Goal: Obtain resource: Download file/media

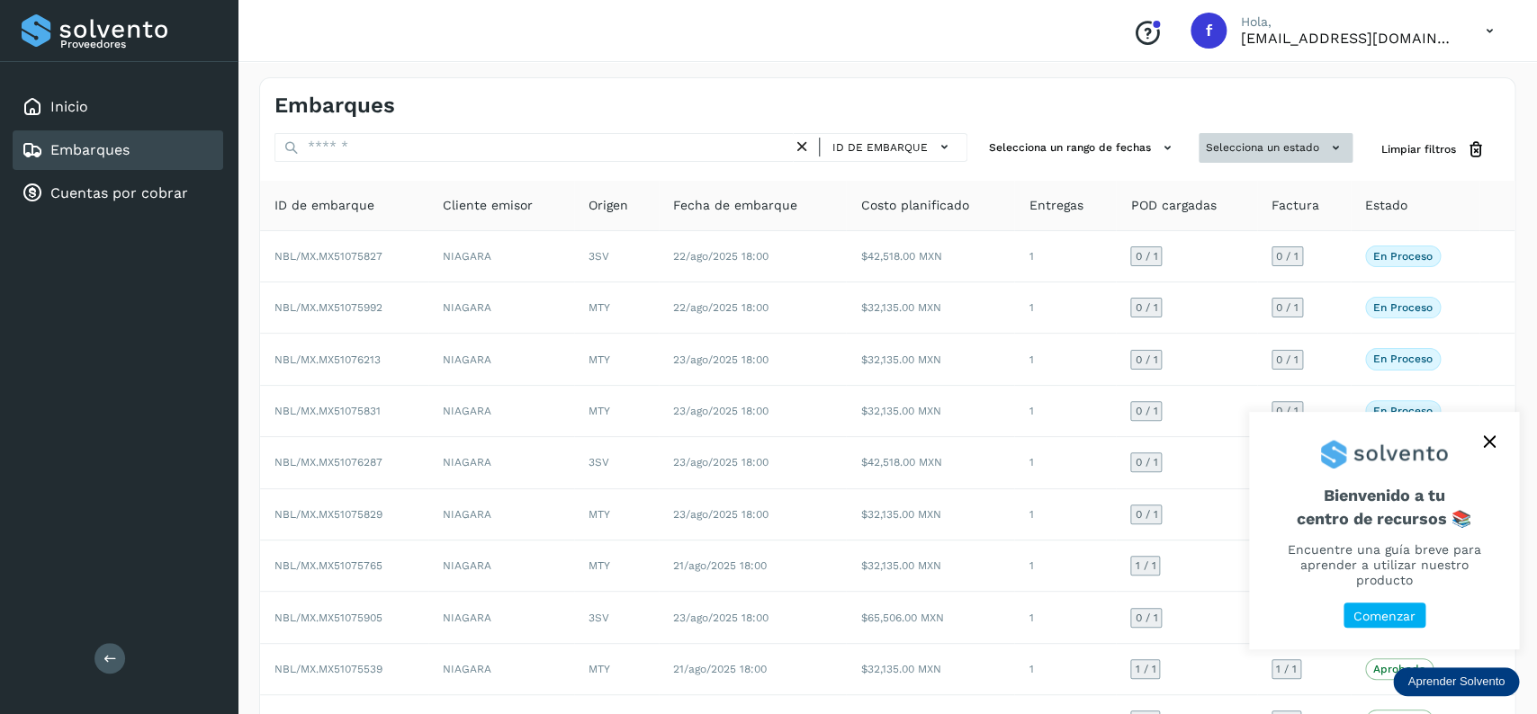
click at [1285, 148] on button "Selecciona un estado" at bounding box center [1275, 148] width 154 height 30
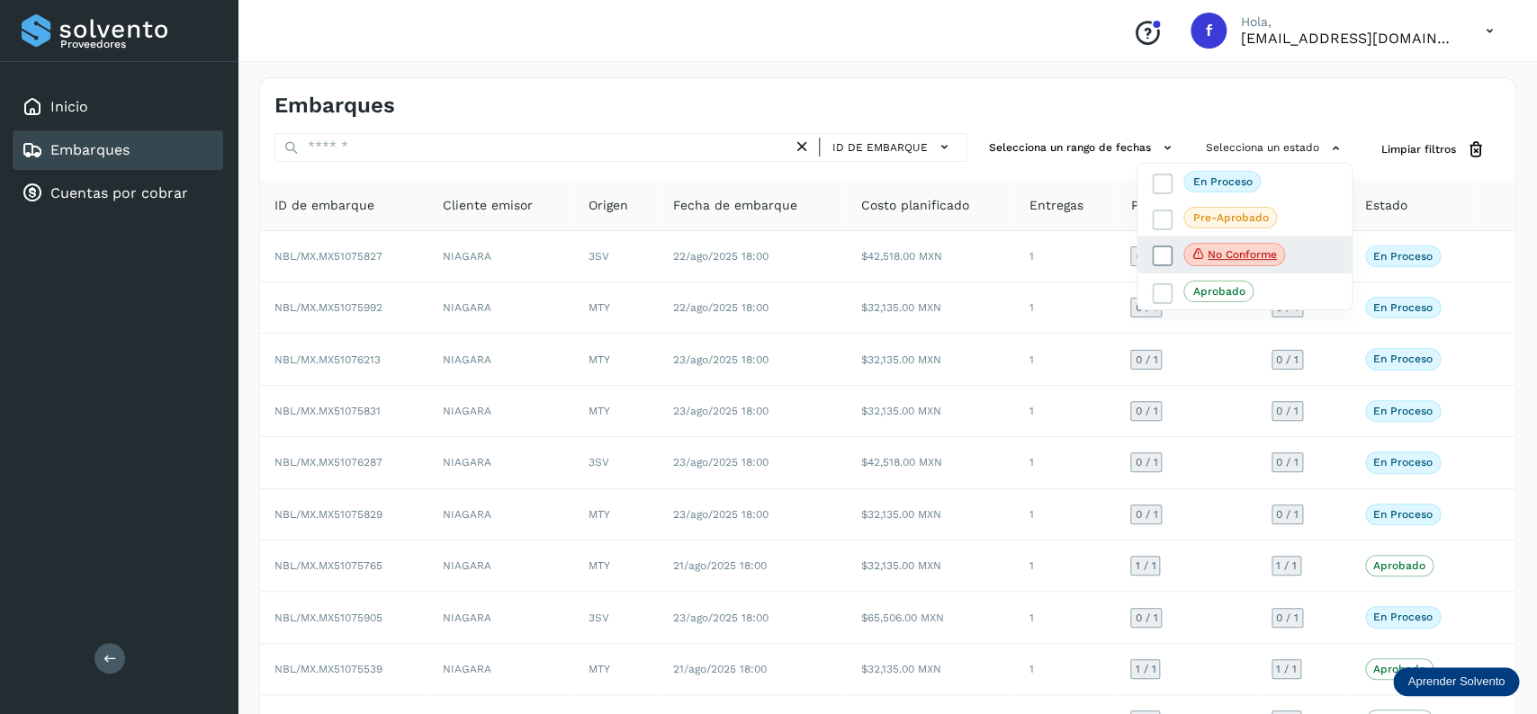
click at [1155, 252] on icon at bounding box center [1162, 256] width 18 height 18
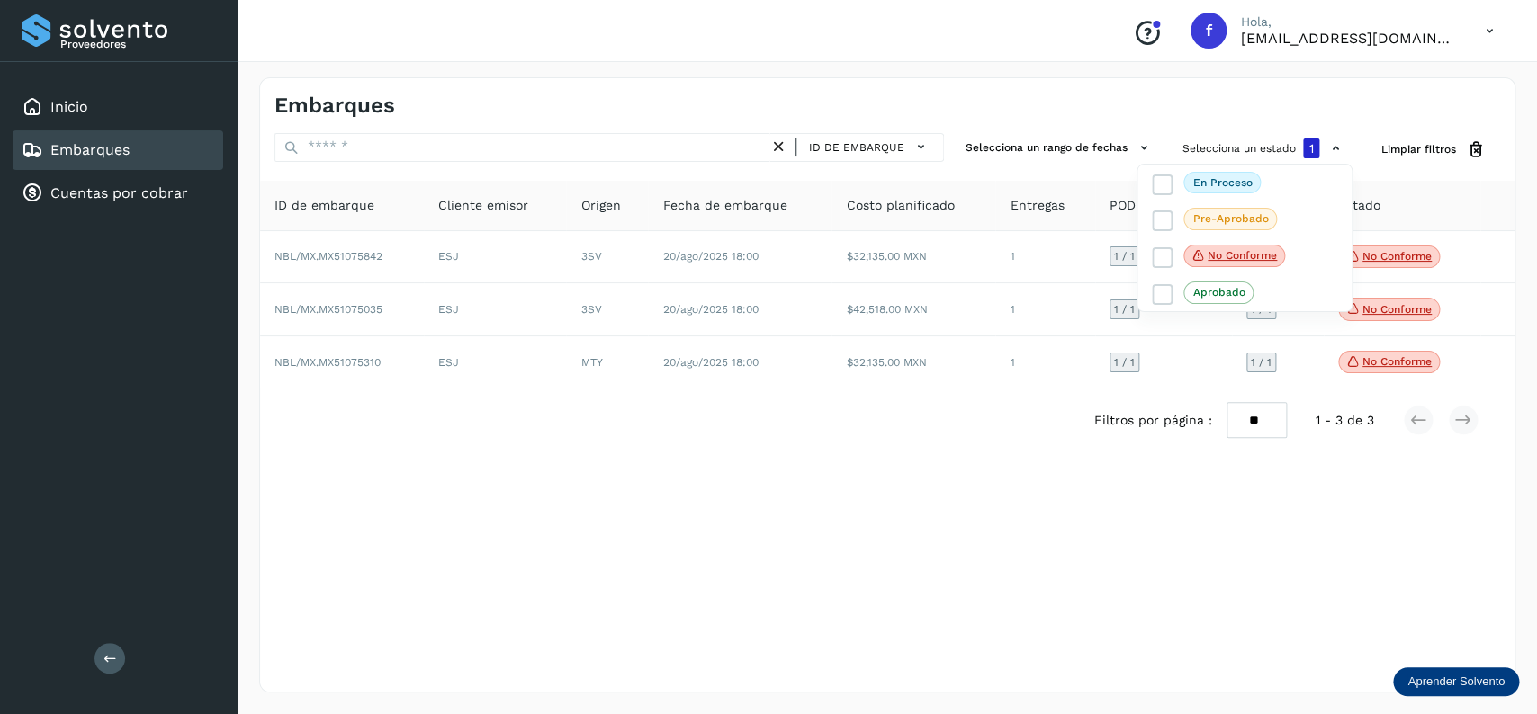
click at [796, 436] on div at bounding box center [768, 357] width 1537 height 714
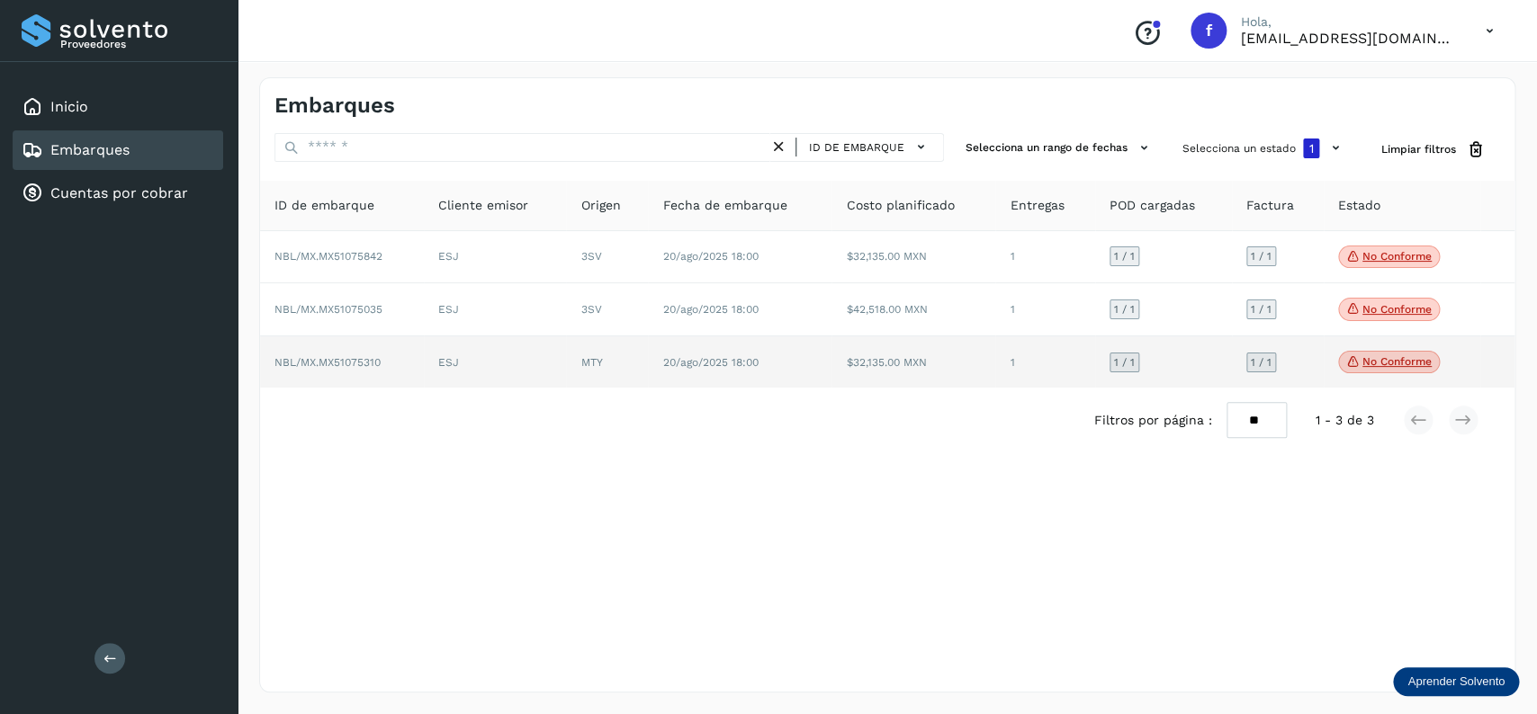
click at [1376, 363] on p "No conforme" at bounding box center [1396, 361] width 69 height 13
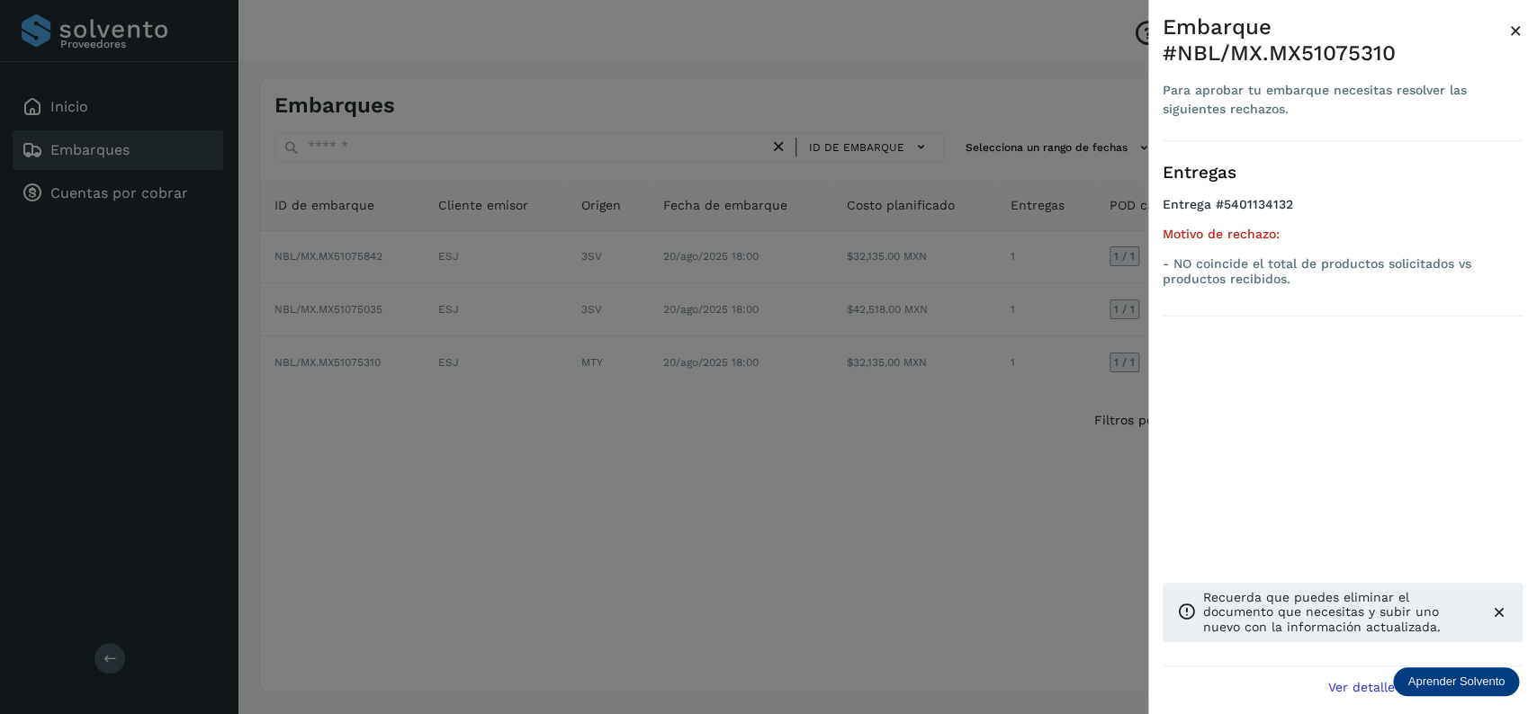
click at [583, 481] on div at bounding box center [768, 357] width 1537 height 714
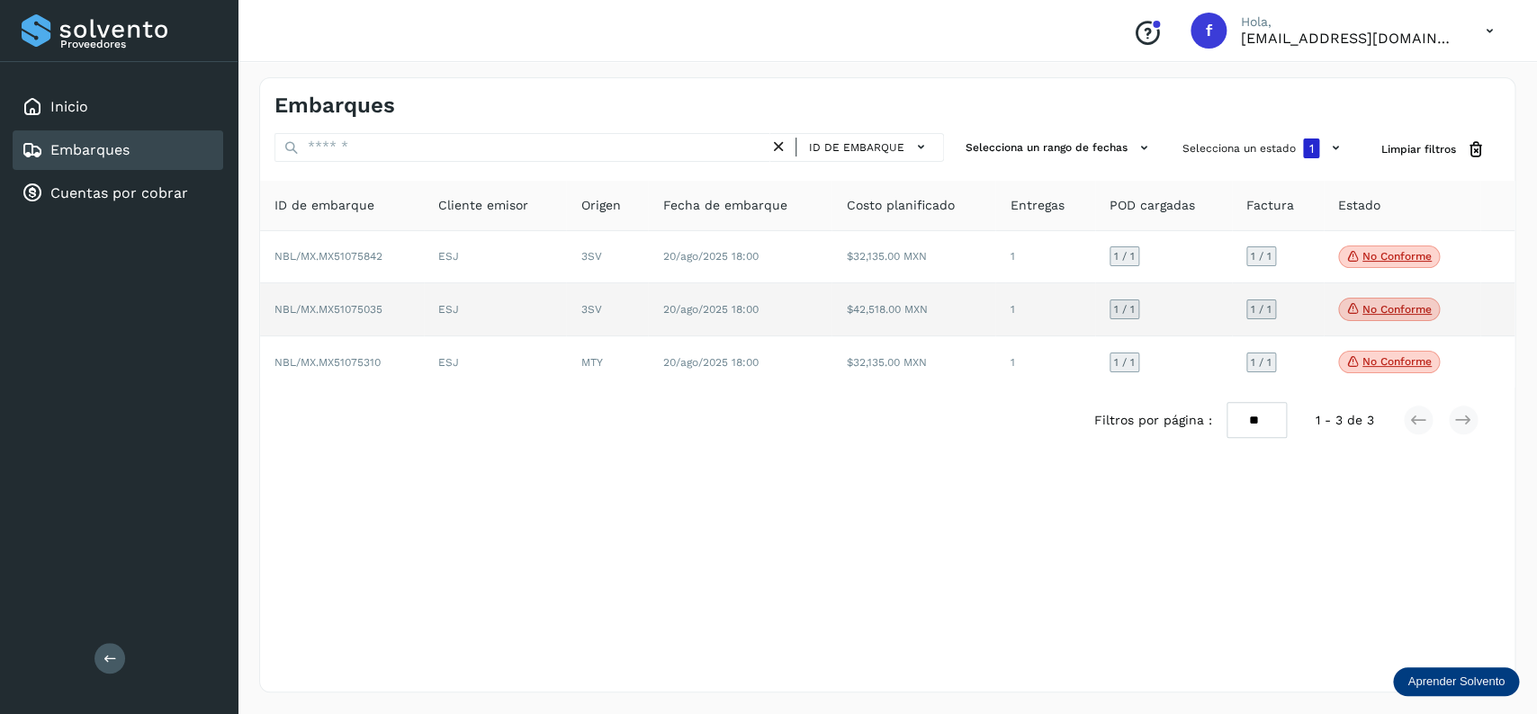
click at [1399, 313] on p "No conforme" at bounding box center [1396, 309] width 69 height 13
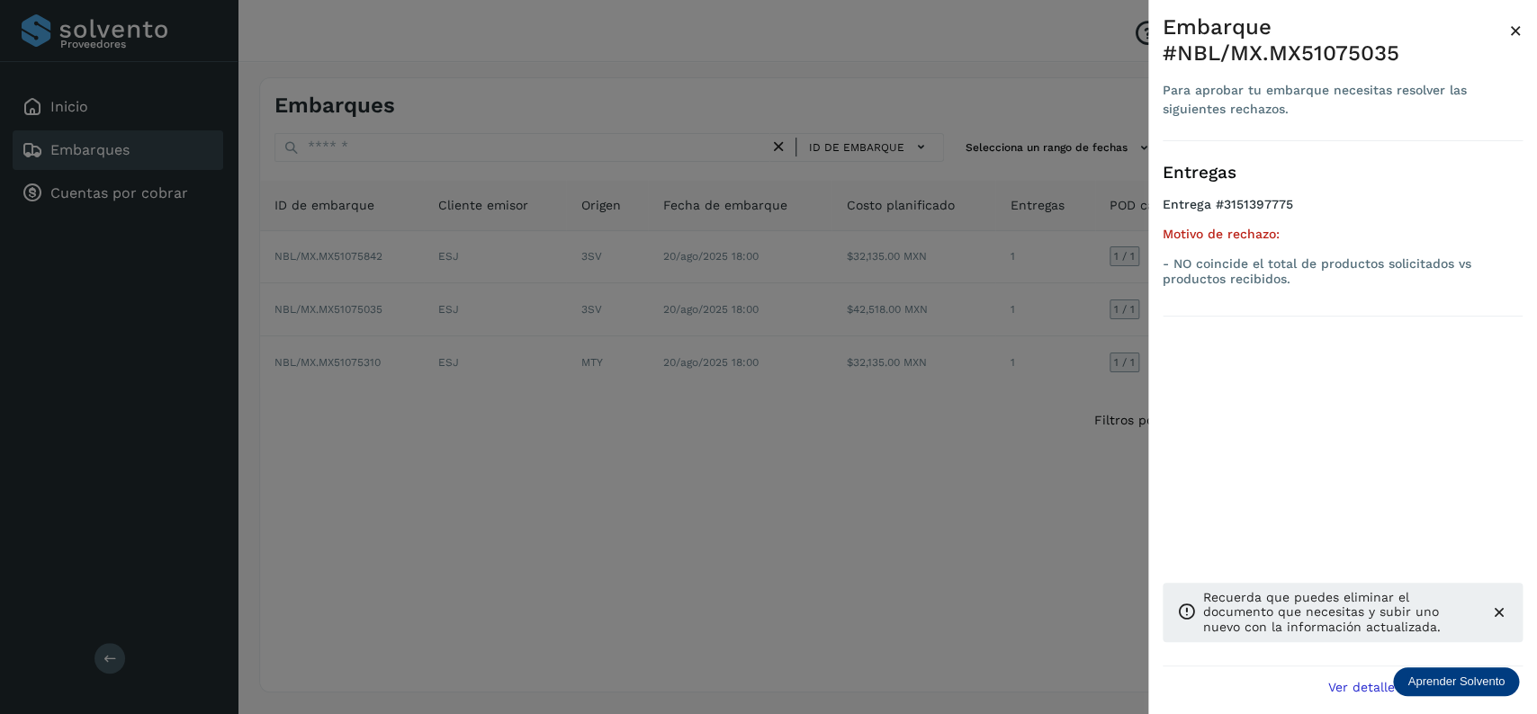
click at [472, 455] on div at bounding box center [768, 357] width 1537 height 714
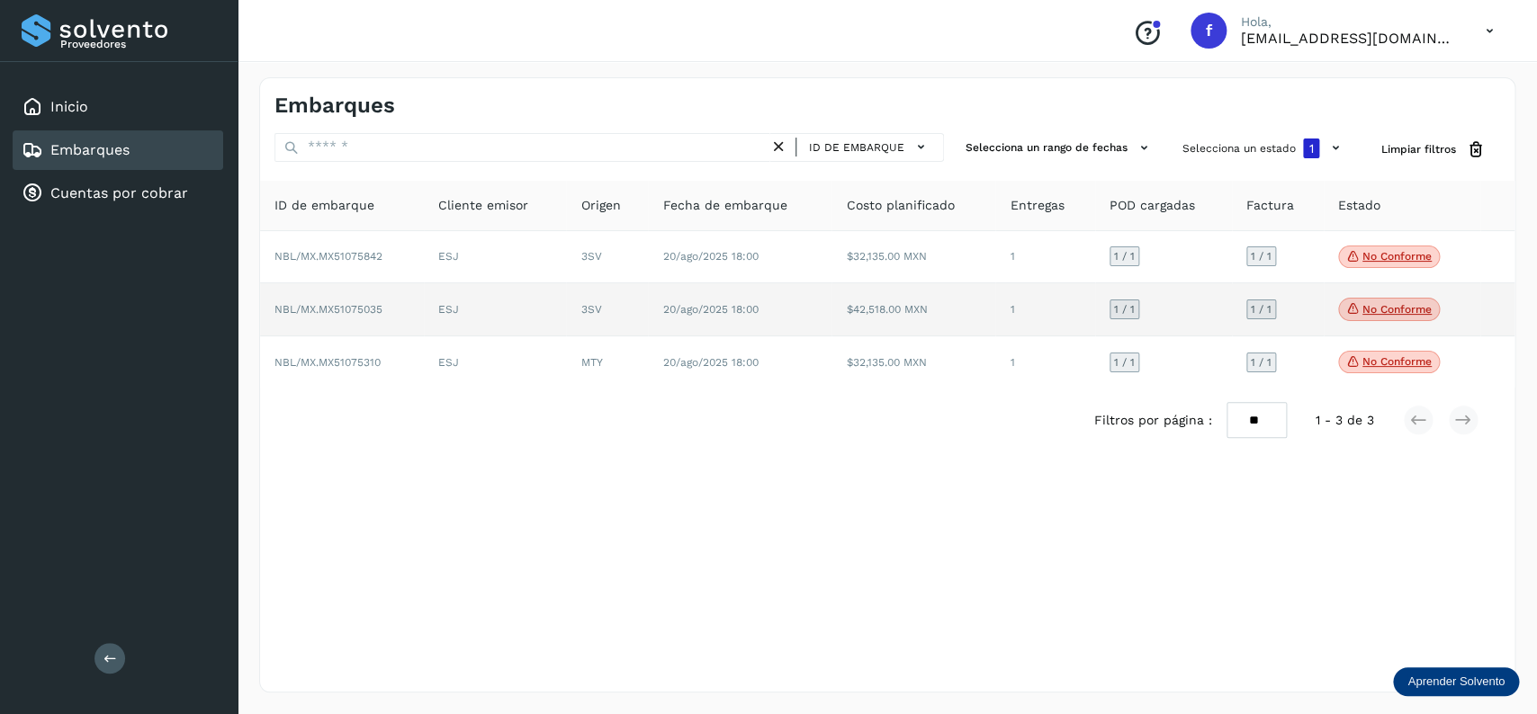
click at [648, 322] on td "3SV" at bounding box center [607, 309] width 82 height 53
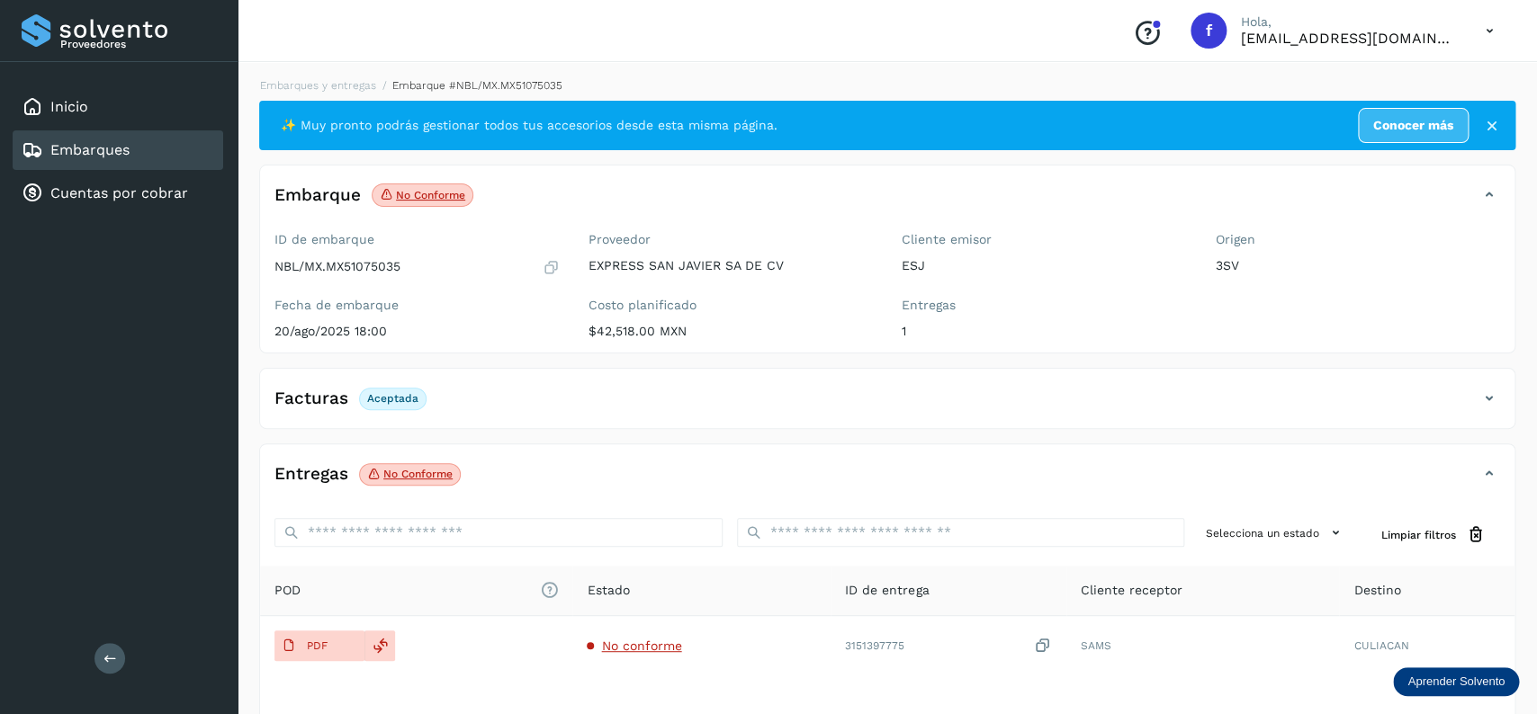
scroll to position [140, 0]
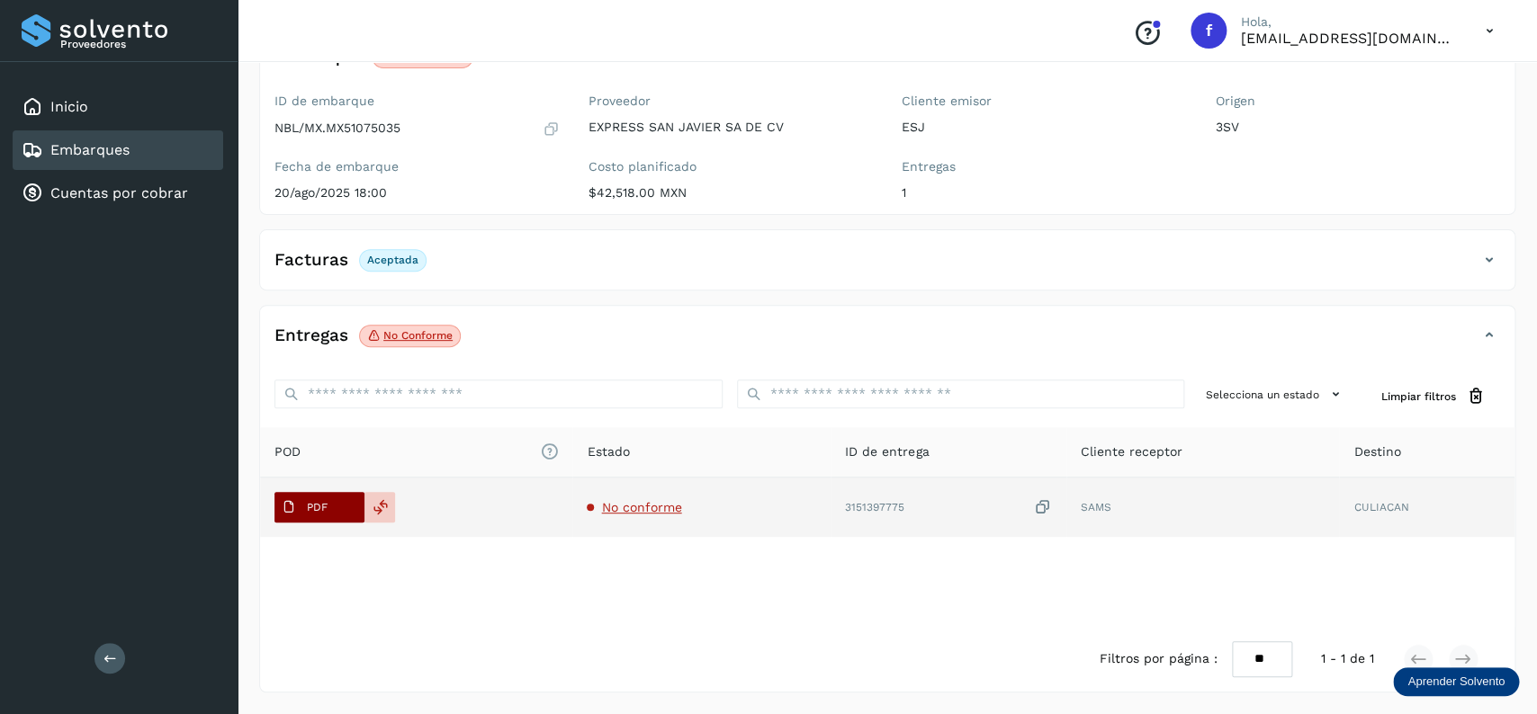
click at [307, 502] on p "PDF" at bounding box center [317, 507] width 21 height 13
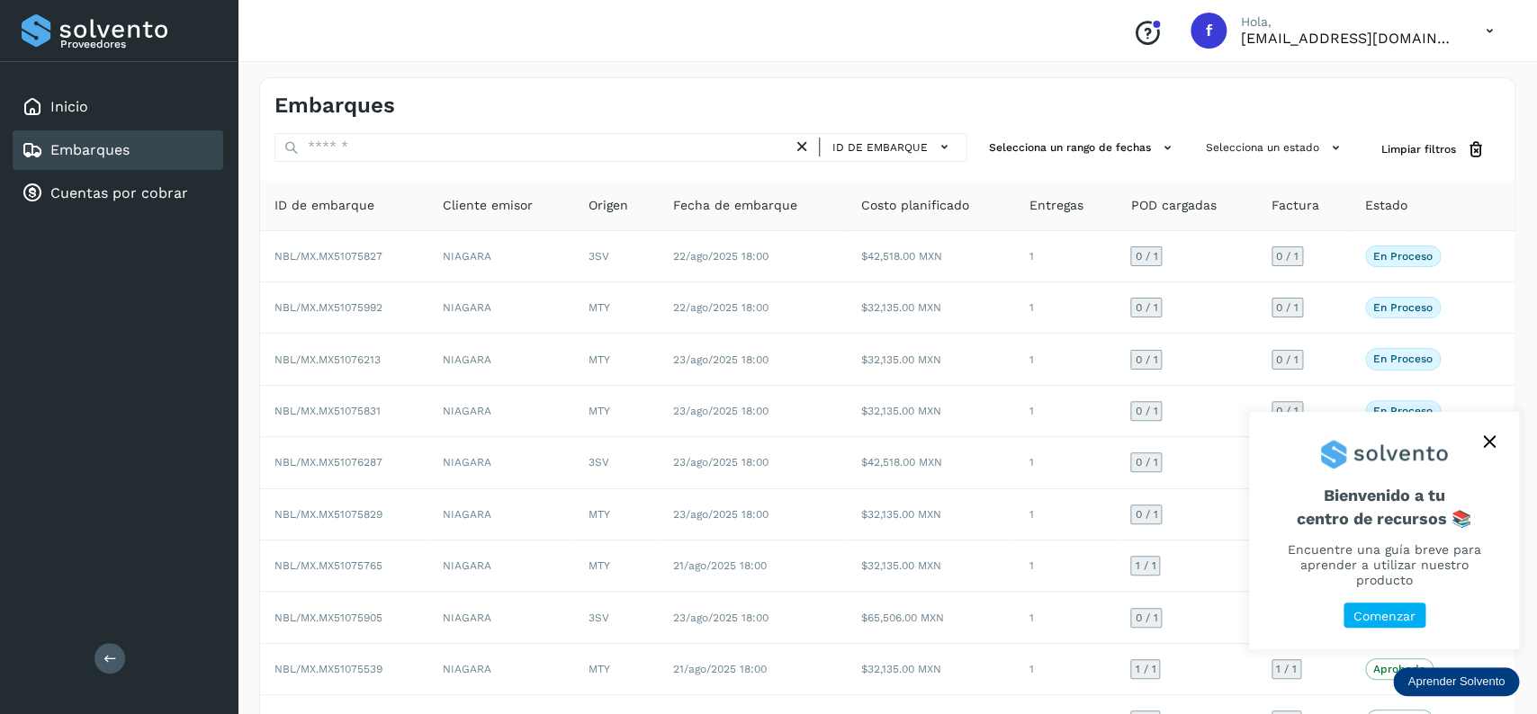
click at [157, 166] on div "Embarques" at bounding box center [118, 150] width 211 height 40
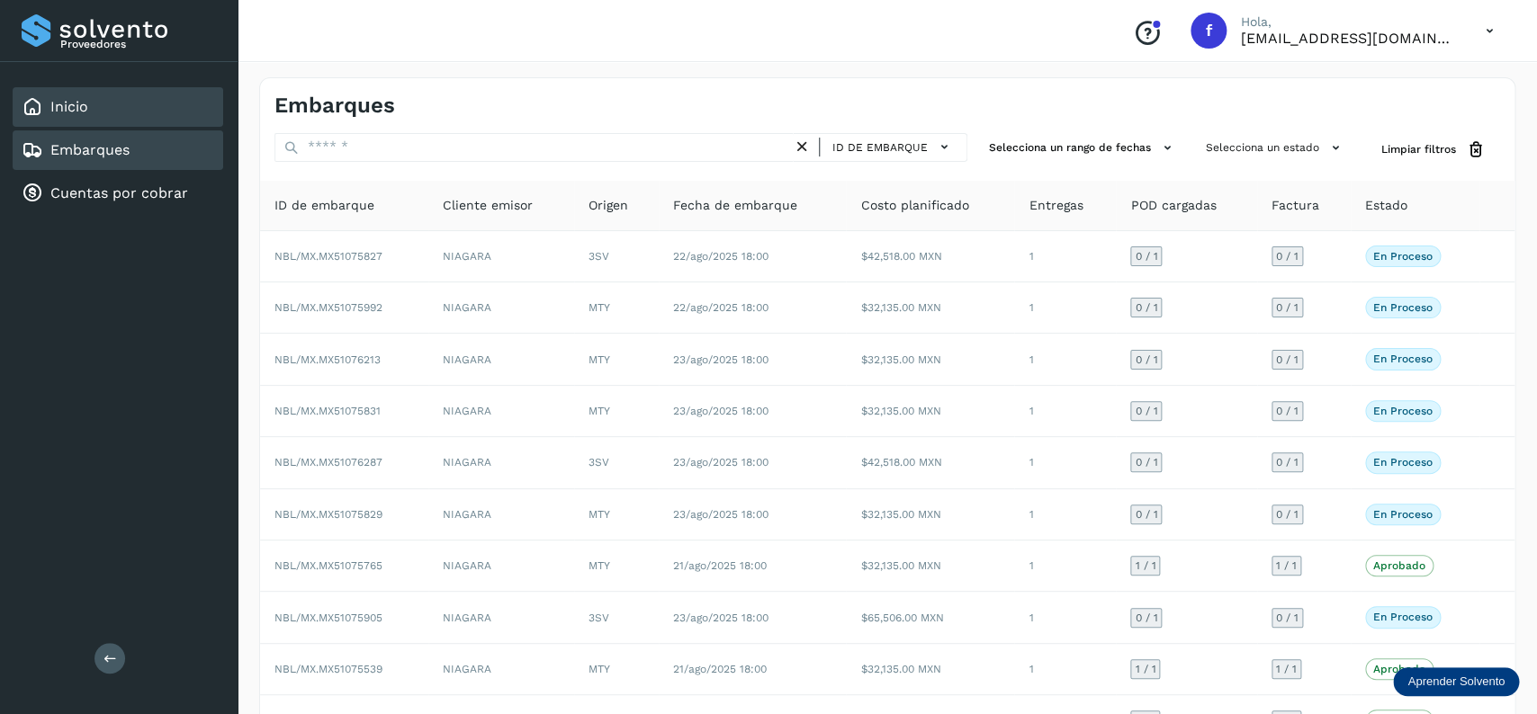
click at [130, 112] on div "Inicio" at bounding box center [118, 107] width 211 height 40
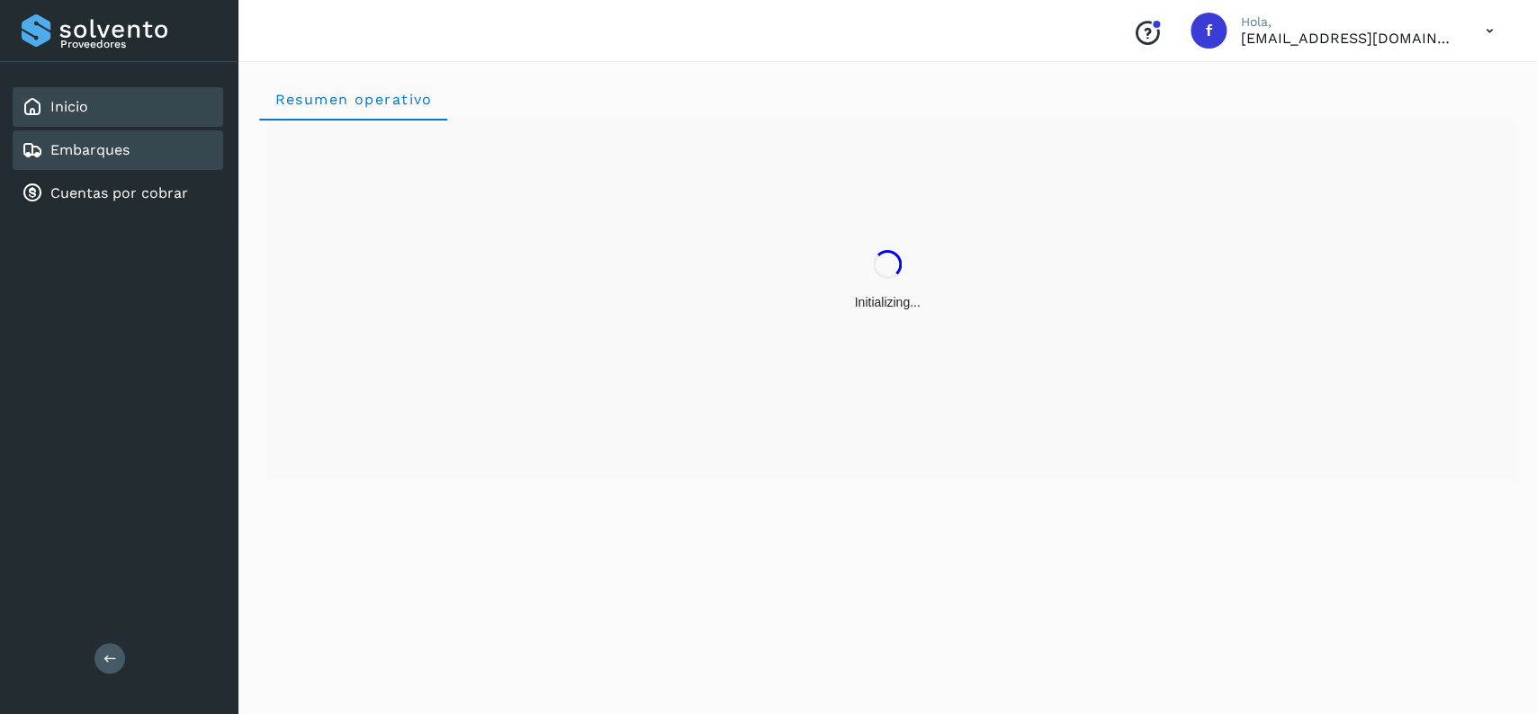
click at [102, 166] on div "Embarques" at bounding box center [118, 150] width 211 height 40
